Goal: Check status: Check status

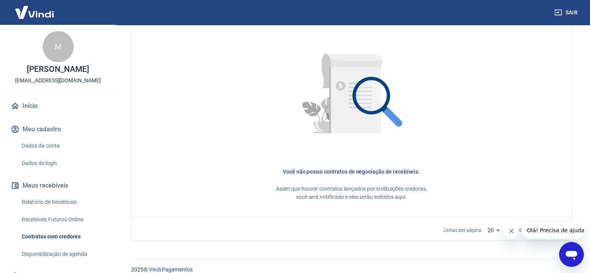
scroll to position [359, 0]
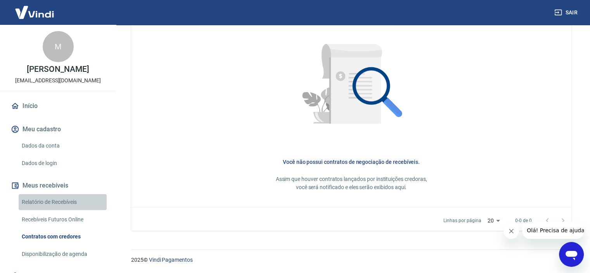
click at [69, 202] on link "Relatório de Recebíveis" at bounding box center [63, 202] width 88 height 16
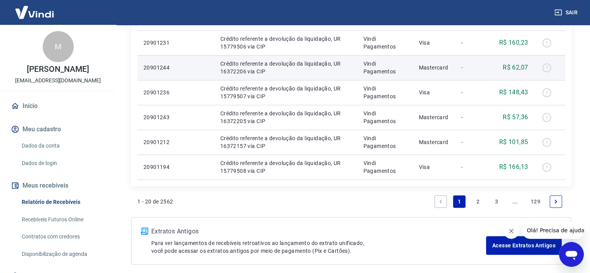
scroll to position [504, 0]
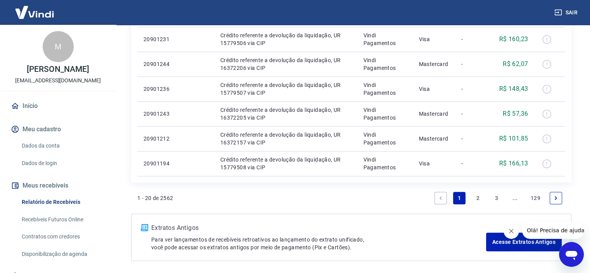
click at [479, 197] on link "2" at bounding box center [477, 198] width 12 height 12
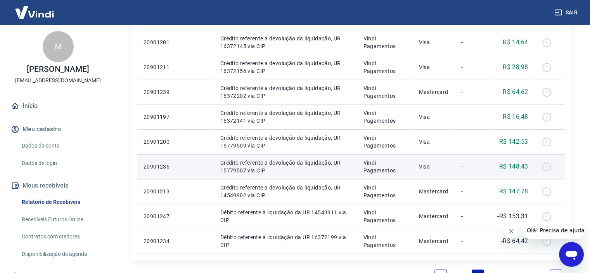
scroll to position [465, 0]
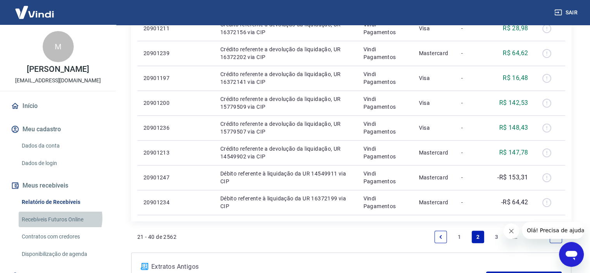
click at [58, 217] on link "Recebíveis Futuros Online" at bounding box center [63, 219] width 88 height 16
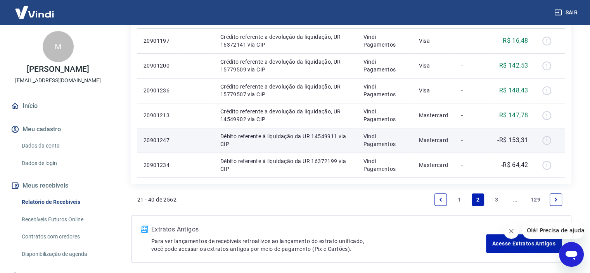
scroll to position [534, 0]
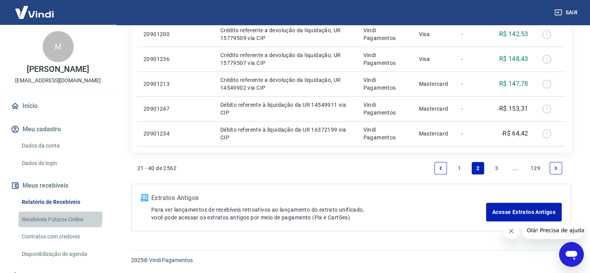
click at [45, 216] on link "Recebíveis Futuros Online" at bounding box center [63, 219] width 88 height 16
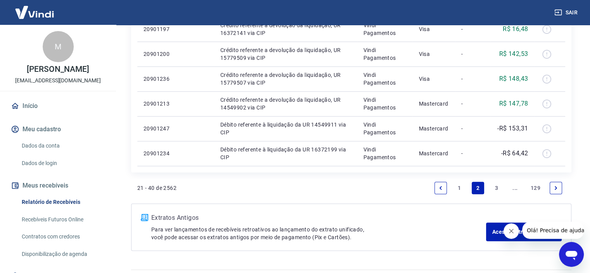
scroll to position [495, 0]
